Goal: Information Seeking & Learning: Find specific page/section

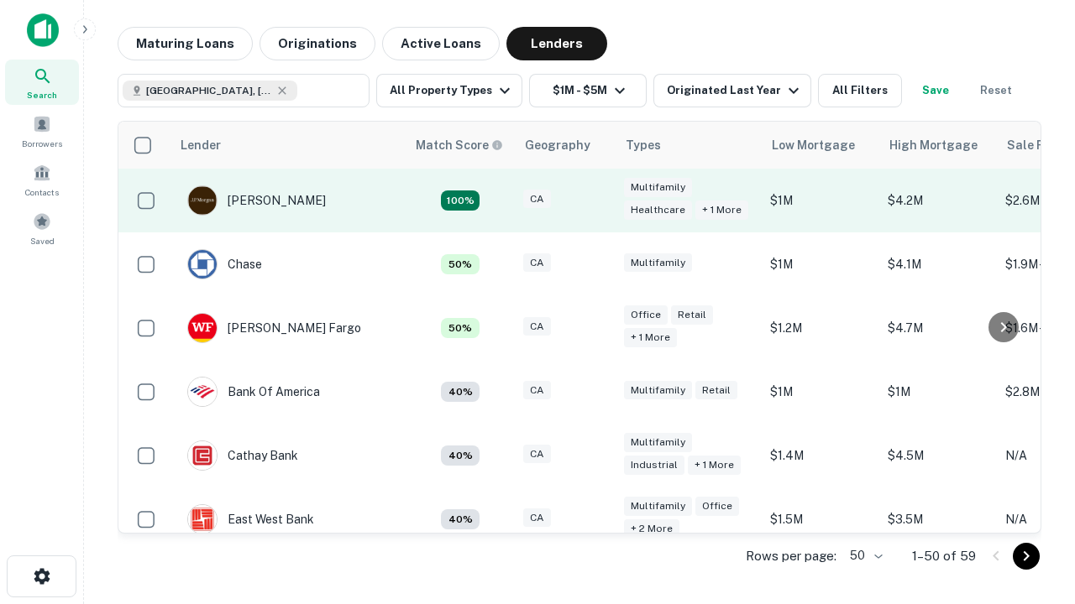
click at [596, 201] on div "CA" at bounding box center [565, 201] width 84 height 23
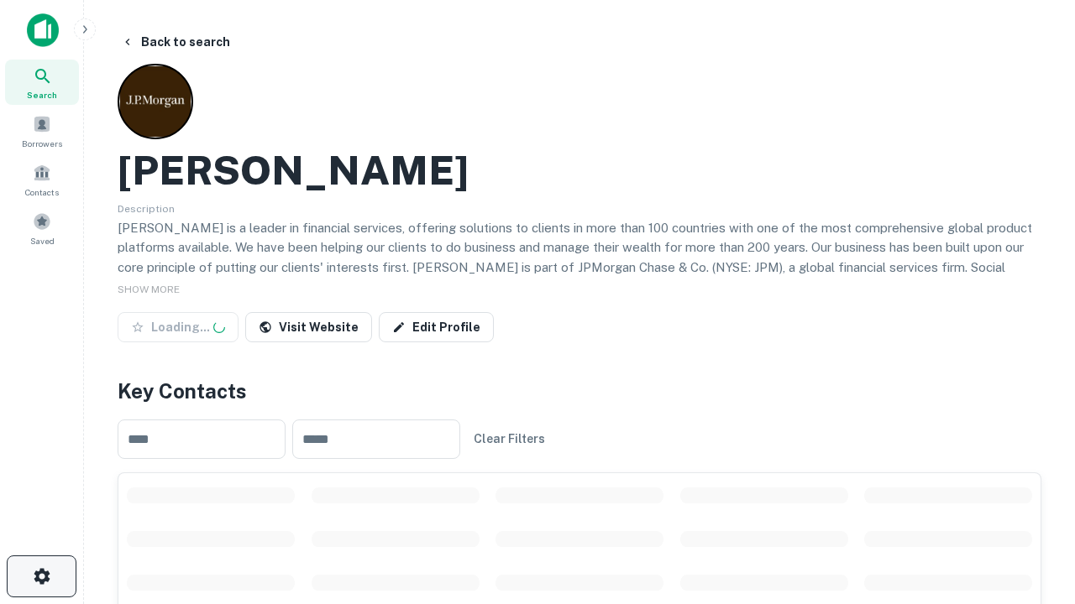
click at [41, 577] on icon "button" at bounding box center [42, 577] width 20 height 20
